Goal: Check status

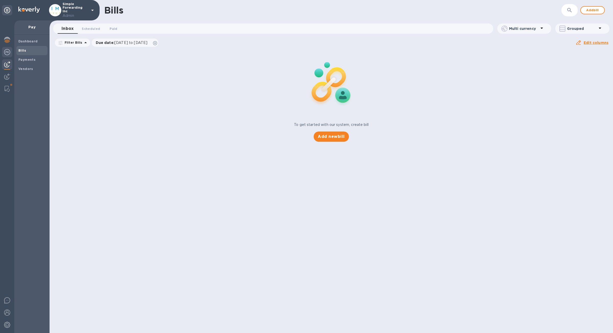
click at [6, 52] on img at bounding box center [7, 52] width 6 height 6
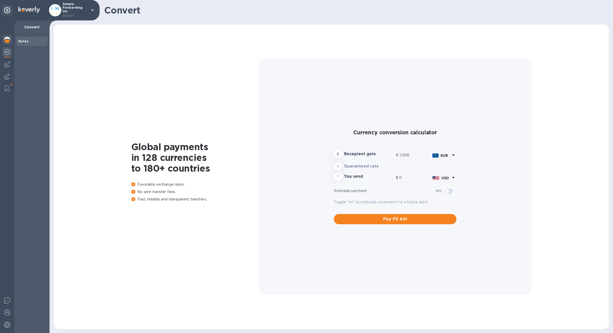
click at [6, 36] on div at bounding box center [7, 40] width 10 height 11
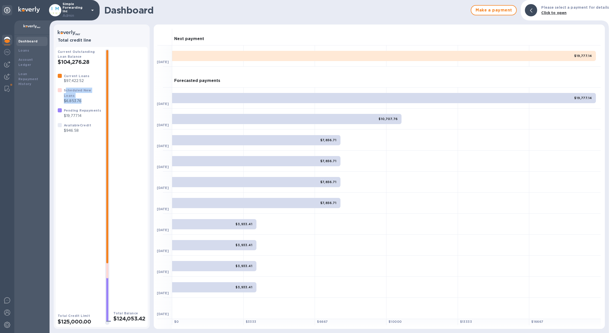
drag, startPoint x: 84, startPoint y: 104, endPoint x: 65, endPoint y: 91, distance: 22.6
click at [65, 91] on div "Scheduled New Loans $6,853.76" at bounding box center [82, 96] width 39 height 18
